Goal: Information Seeking & Learning: Check status

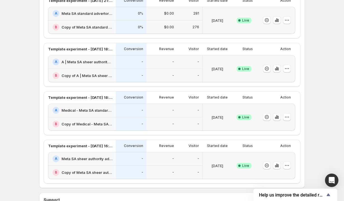
scroll to position [207, 0]
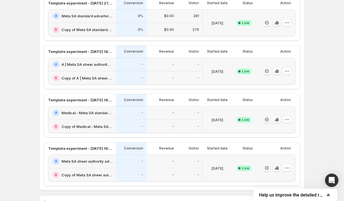
click at [276, 23] on icon "button" at bounding box center [276, 23] width 1 height 4
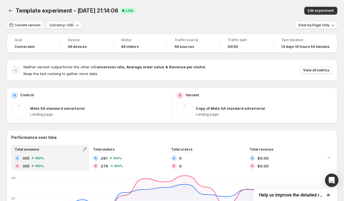
click at [312, 72] on span "View all metrics" at bounding box center [316, 70] width 26 height 4
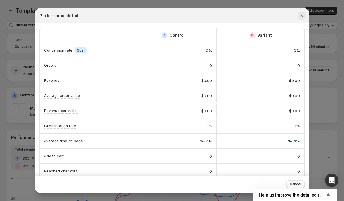
click at [302, 18] on icon "Close" at bounding box center [302, 16] width 6 height 6
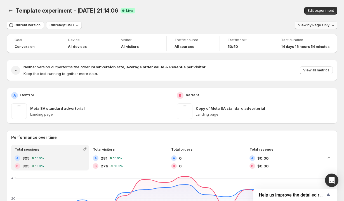
click at [305, 29] on button "View by: Page Only" at bounding box center [316, 25] width 43 height 8
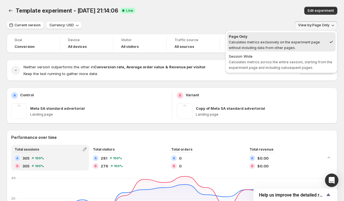
click at [285, 51] on ul "Page Only Calculates metrics exclusively on the experiment page without includi…" at bounding box center [281, 51] width 109 height 39
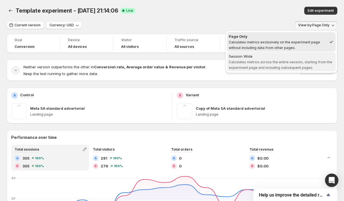
click at [285, 58] on div "Session Wide" at bounding box center [281, 56] width 105 height 6
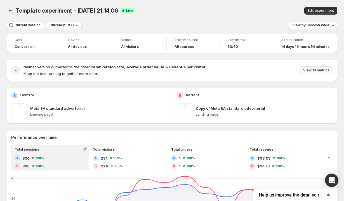
click at [310, 69] on span "View all metrics" at bounding box center [316, 70] width 26 height 4
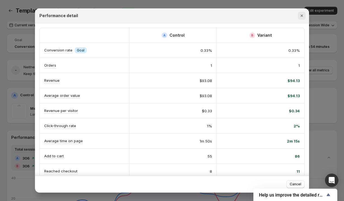
click at [303, 17] on icon "Close" at bounding box center [302, 16] width 6 height 6
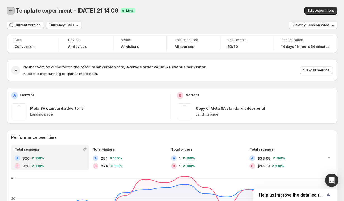
click at [9, 10] on icon "Back" at bounding box center [11, 11] width 6 height 6
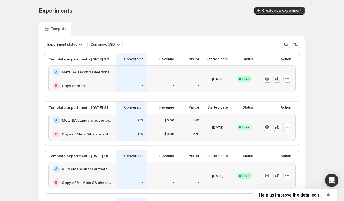
scroll to position [47, 0]
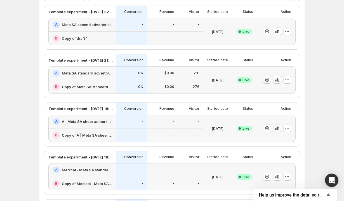
click at [277, 131] on icon "button" at bounding box center [277, 128] width 6 height 6
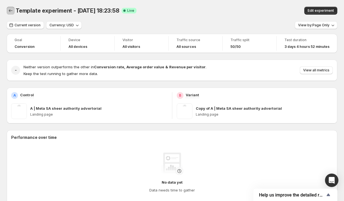
click at [11, 10] on icon "Back" at bounding box center [11, 11] width 6 height 6
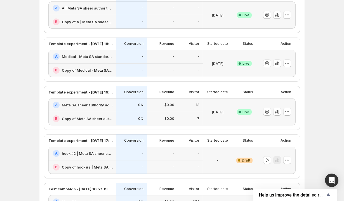
scroll to position [164, 0]
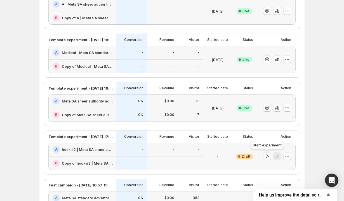
click at [268, 158] on icon "button" at bounding box center [267, 156] width 6 height 6
click at [278, 110] on icon "button" at bounding box center [277, 108] width 6 height 6
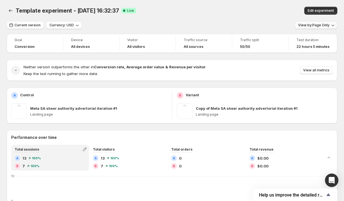
click at [313, 27] on span "View by: Page Only" at bounding box center [313, 25] width 31 height 4
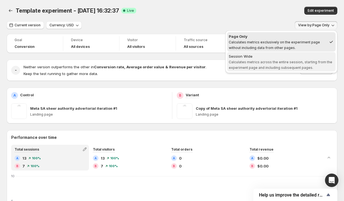
click at [286, 59] on span "Session Wide Calculates metrics across the entire session, starting from the ex…" at bounding box center [281, 61] width 105 height 17
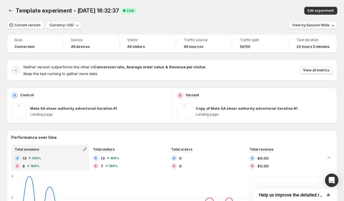
click at [315, 70] on span "View all metrics" at bounding box center [316, 70] width 26 height 4
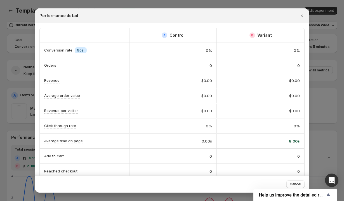
scroll to position [66, 0]
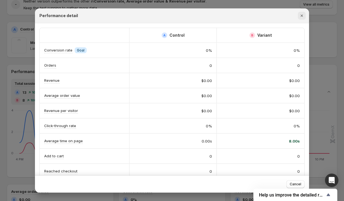
click at [303, 17] on icon "Close" at bounding box center [302, 16] width 6 height 6
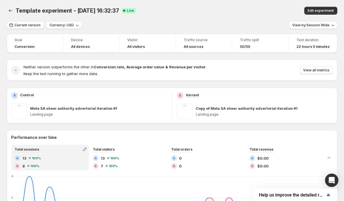
click at [316, 75] on div "Neither version outperforms the other in Conversion rate , Average order value …" at bounding box center [177, 70] width 309 height 12
click at [316, 69] on span "View all metrics" at bounding box center [316, 70] width 26 height 4
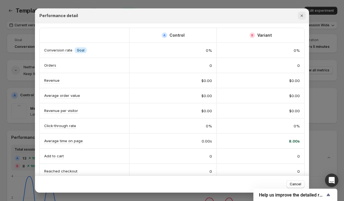
click at [300, 18] on icon "Close" at bounding box center [302, 16] width 6 height 6
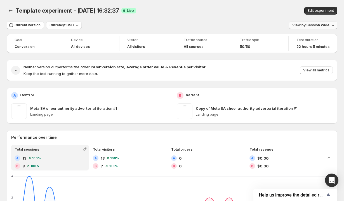
click at [311, 29] on button "View by: Session Wide" at bounding box center [313, 25] width 48 height 8
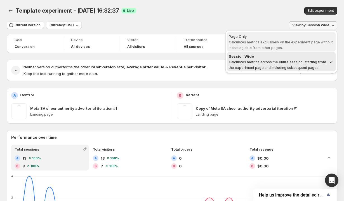
click at [286, 40] on span "Calculates metrics exclusively on the experiment page without including data fr…" at bounding box center [281, 45] width 104 height 10
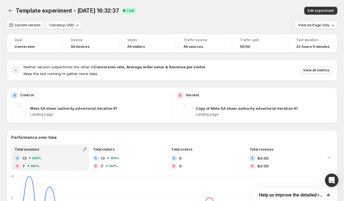
click at [312, 69] on span "View all metrics" at bounding box center [316, 70] width 26 height 4
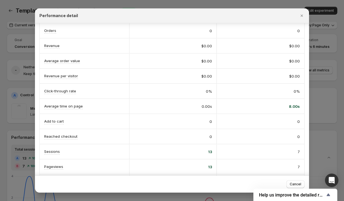
scroll to position [37, 0]
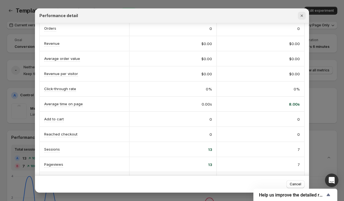
click at [302, 17] on icon "Close" at bounding box center [302, 16] width 6 height 6
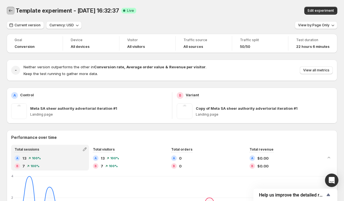
click at [11, 10] on icon "Back" at bounding box center [11, 11] width 6 height 6
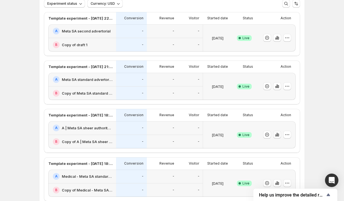
scroll to position [45, 0]
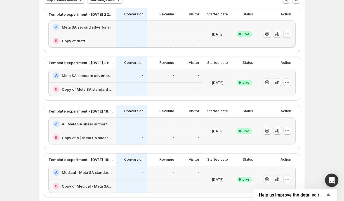
click at [277, 182] on button "button" at bounding box center [277, 179] width 8 height 8
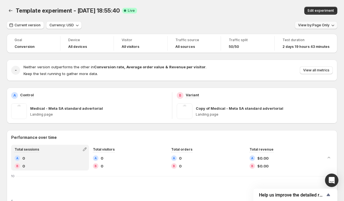
click at [309, 24] on span "View by: Page Only" at bounding box center [313, 25] width 31 height 4
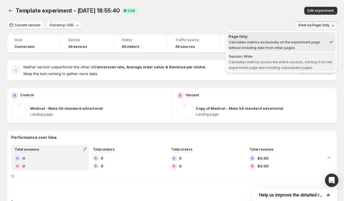
click at [272, 63] on span "Calculates metrics across the entire session, starting from the experiment page…" at bounding box center [281, 65] width 104 height 10
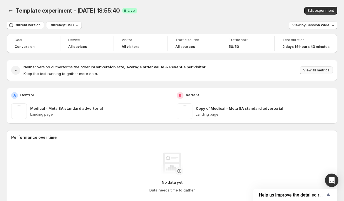
click at [308, 72] on span "View all metrics" at bounding box center [316, 70] width 26 height 4
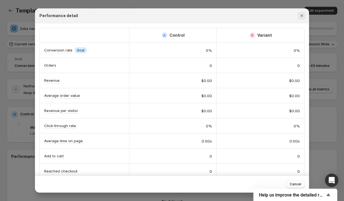
click at [302, 15] on icon "Close" at bounding box center [302, 16] width 6 height 6
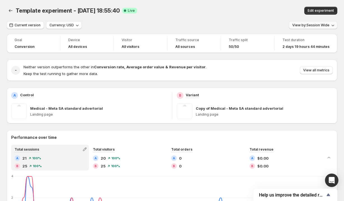
click at [316, 27] on span "View by: Session Wide" at bounding box center [310, 25] width 37 height 4
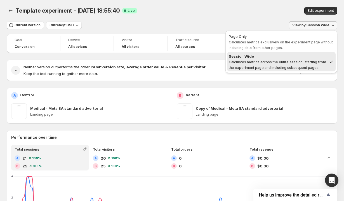
click at [316, 27] on span "View by: Session Wide" at bounding box center [310, 25] width 37 height 4
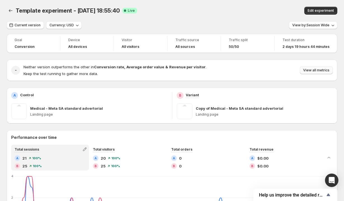
click at [315, 72] on span "View all metrics" at bounding box center [316, 70] width 26 height 4
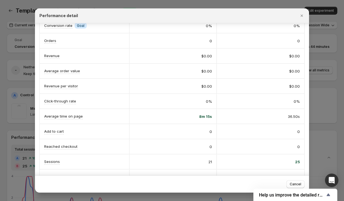
scroll to position [27, 0]
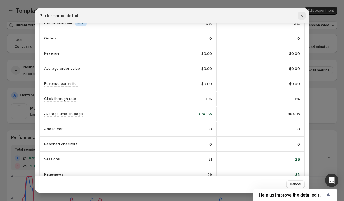
click at [301, 14] on icon "Close" at bounding box center [302, 16] width 6 height 6
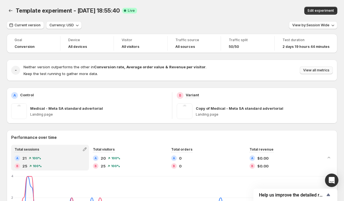
click at [307, 71] on span "View all metrics" at bounding box center [316, 70] width 26 height 4
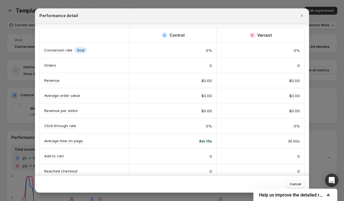
scroll to position [53, 0]
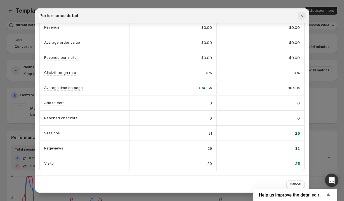
click at [300, 18] on icon "Close" at bounding box center [302, 16] width 6 height 6
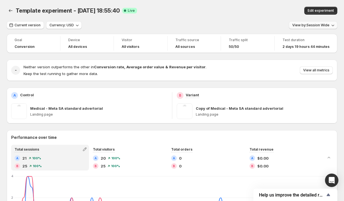
click at [316, 27] on span "View by: Session Wide" at bounding box center [310, 25] width 37 height 4
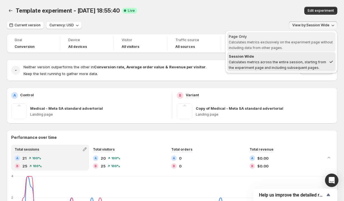
click at [284, 41] on span "Calculates metrics exclusively on the experiment page without including data fr…" at bounding box center [281, 45] width 104 height 10
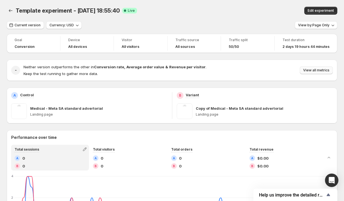
click at [312, 72] on span "View all metrics" at bounding box center [316, 70] width 26 height 4
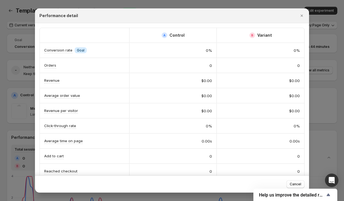
scroll to position [34, 0]
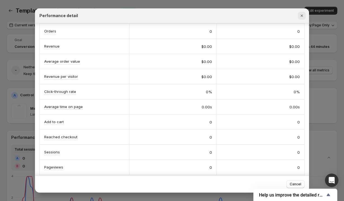
click at [302, 15] on icon "Close" at bounding box center [302, 16] width 2 height 2
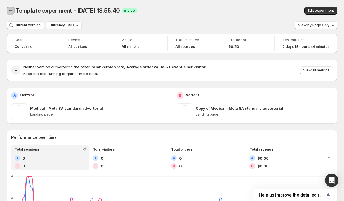
click at [11, 9] on icon "Back" at bounding box center [11, 11] width 6 height 6
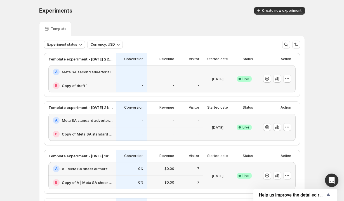
scroll to position [55, 0]
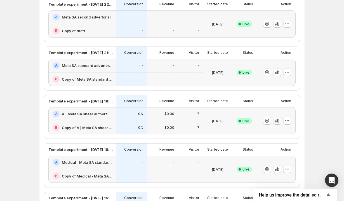
click at [280, 120] on button "button" at bounding box center [277, 121] width 8 height 8
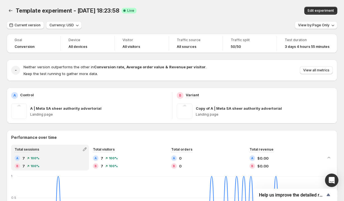
click at [315, 66] on div "Neither version outperforms the other in Conversion rate , Average order value …" at bounding box center [177, 70] width 309 height 12
click at [315, 71] on span "View all metrics" at bounding box center [316, 70] width 26 height 4
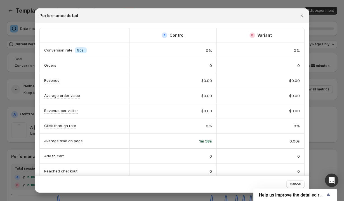
click at [34, 13] on div at bounding box center [172, 100] width 344 height 201
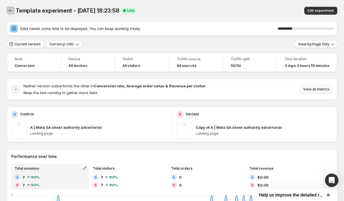
click at [10, 11] on icon "Back" at bounding box center [11, 11] width 6 height 6
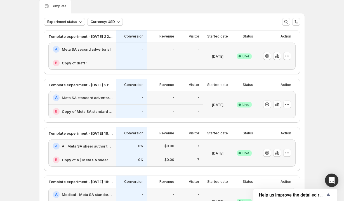
scroll to position [24, 0]
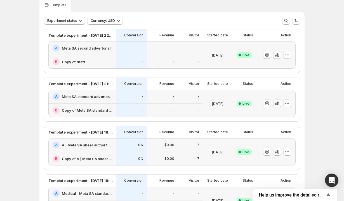
click at [279, 102] on icon "button" at bounding box center [277, 103] width 6 height 6
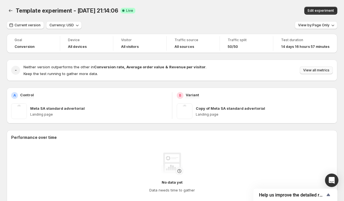
click at [323, 69] on span "View all metrics" at bounding box center [316, 70] width 26 height 4
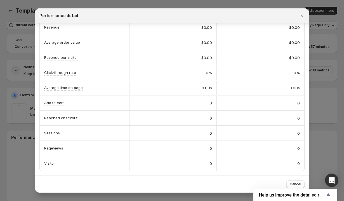
scroll to position [53, 0]
click at [302, 15] on icon "Close" at bounding box center [302, 16] width 6 height 6
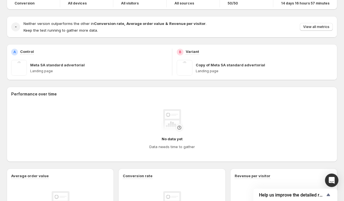
scroll to position [0, 0]
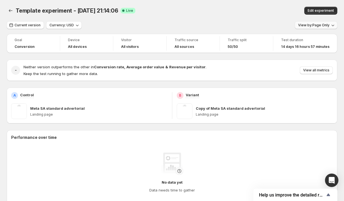
click at [319, 25] on span "View by: Page Only" at bounding box center [313, 25] width 31 height 4
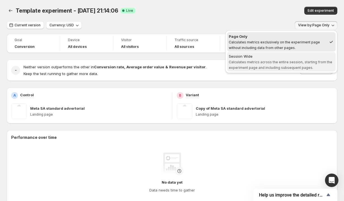
click at [306, 53] on button "Session Wide Calculates metrics across the entire session, starting from the ex…" at bounding box center [281, 61] width 109 height 19
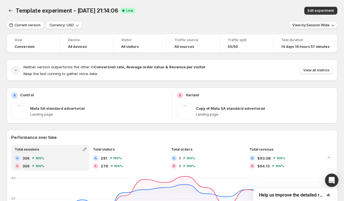
click at [322, 24] on span "View by: Session Wide" at bounding box center [310, 25] width 37 height 4
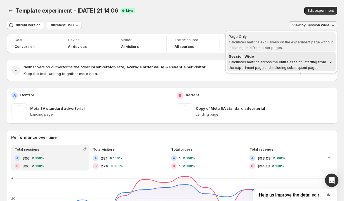
click at [307, 37] on div "Page Only" at bounding box center [281, 37] width 105 height 6
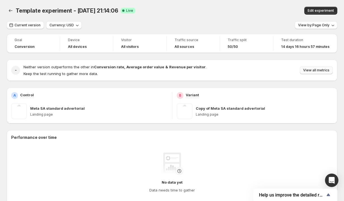
click at [312, 67] on button "View all metrics" at bounding box center [316, 70] width 33 height 8
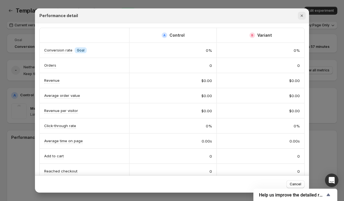
click at [301, 14] on icon "Close" at bounding box center [302, 16] width 6 height 6
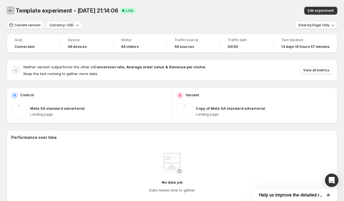
click at [11, 10] on icon "Back" at bounding box center [11, 11] width 6 height 6
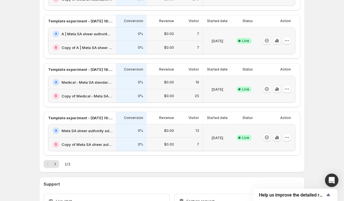
scroll to position [250, 0]
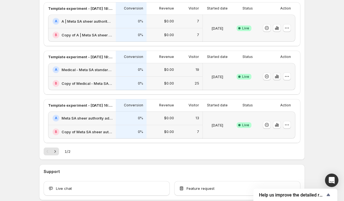
click at [279, 79] on icon "button" at bounding box center [277, 77] width 6 height 6
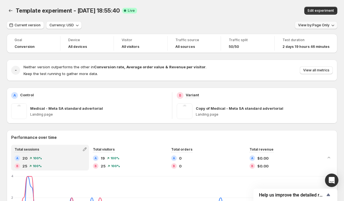
click at [307, 25] on span "View by: Page Only" at bounding box center [313, 25] width 31 height 4
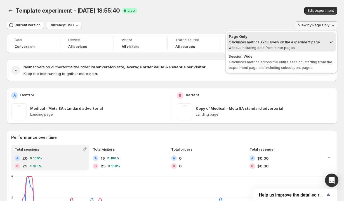
click at [307, 25] on span "View by: Page Only" at bounding box center [313, 25] width 31 height 4
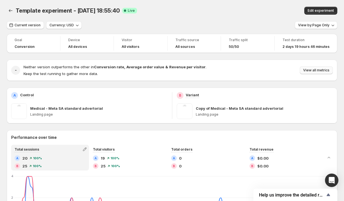
click at [314, 68] on button "View all metrics" at bounding box center [316, 70] width 33 height 8
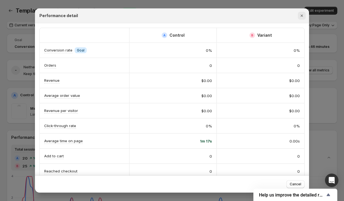
click at [301, 15] on icon "Close" at bounding box center [302, 16] width 2 height 2
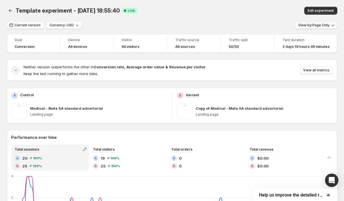
click at [303, 27] on span "View by: Page Only" at bounding box center [313, 25] width 31 height 4
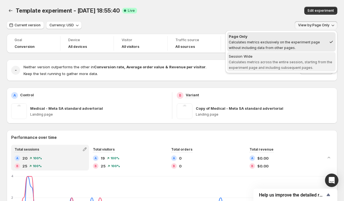
click at [286, 57] on div "Session Wide" at bounding box center [281, 56] width 105 height 6
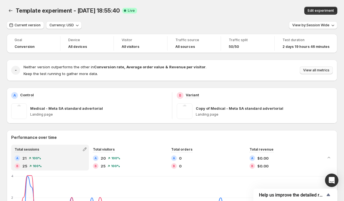
click at [314, 73] on button "View all metrics" at bounding box center [316, 70] width 33 height 8
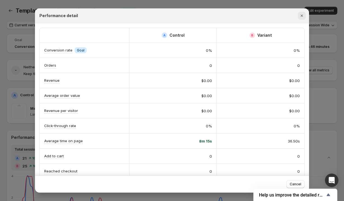
click at [301, 17] on icon "Close" at bounding box center [302, 16] width 6 height 6
